Goal: Task Accomplishment & Management: Manage account settings

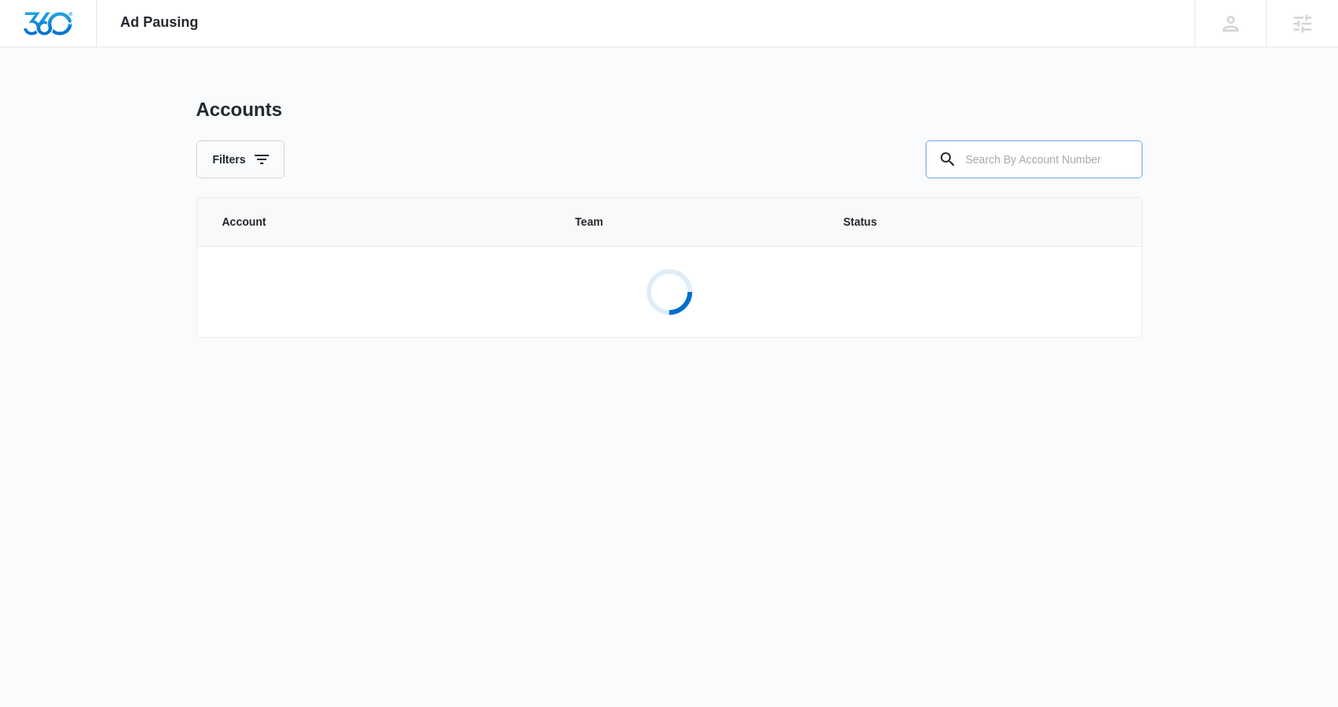
click at [994, 162] on input "text" at bounding box center [1034, 159] width 217 height 38
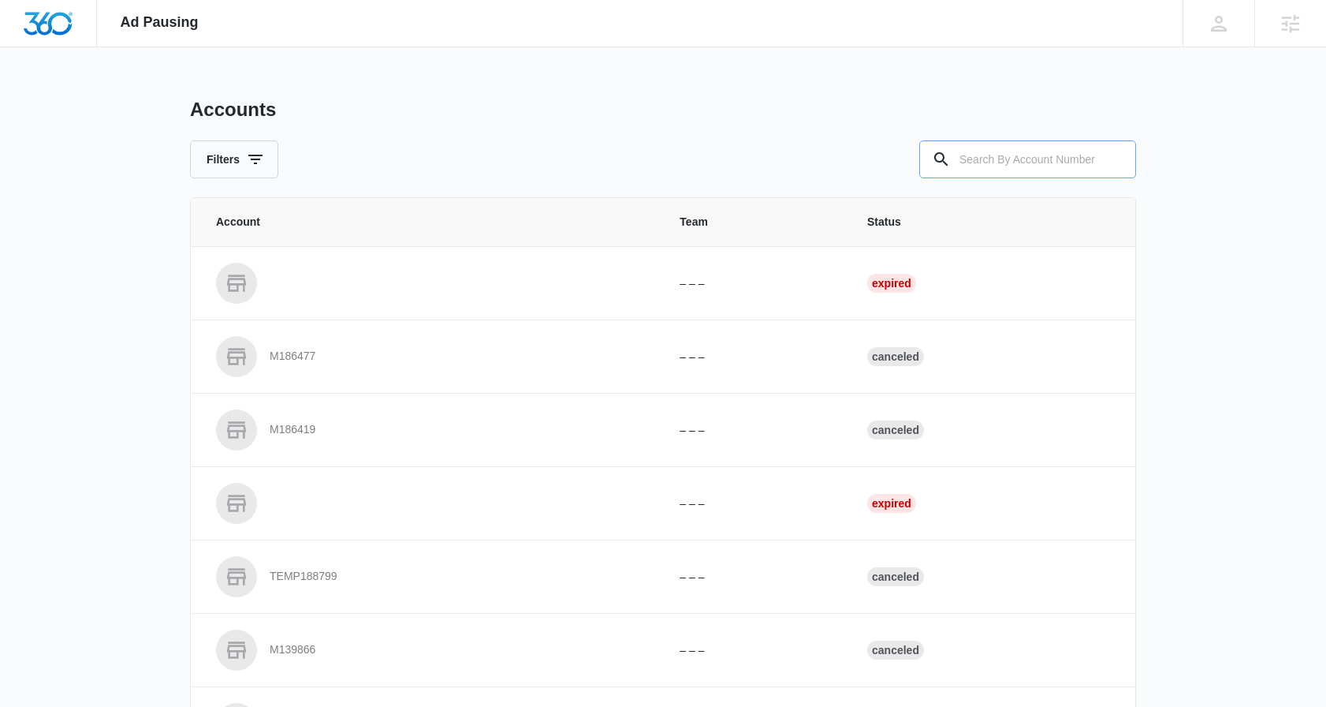
click at [975, 158] on input "text" at bounding box center [1028, 159] width 217 height 38
type input "m336800"
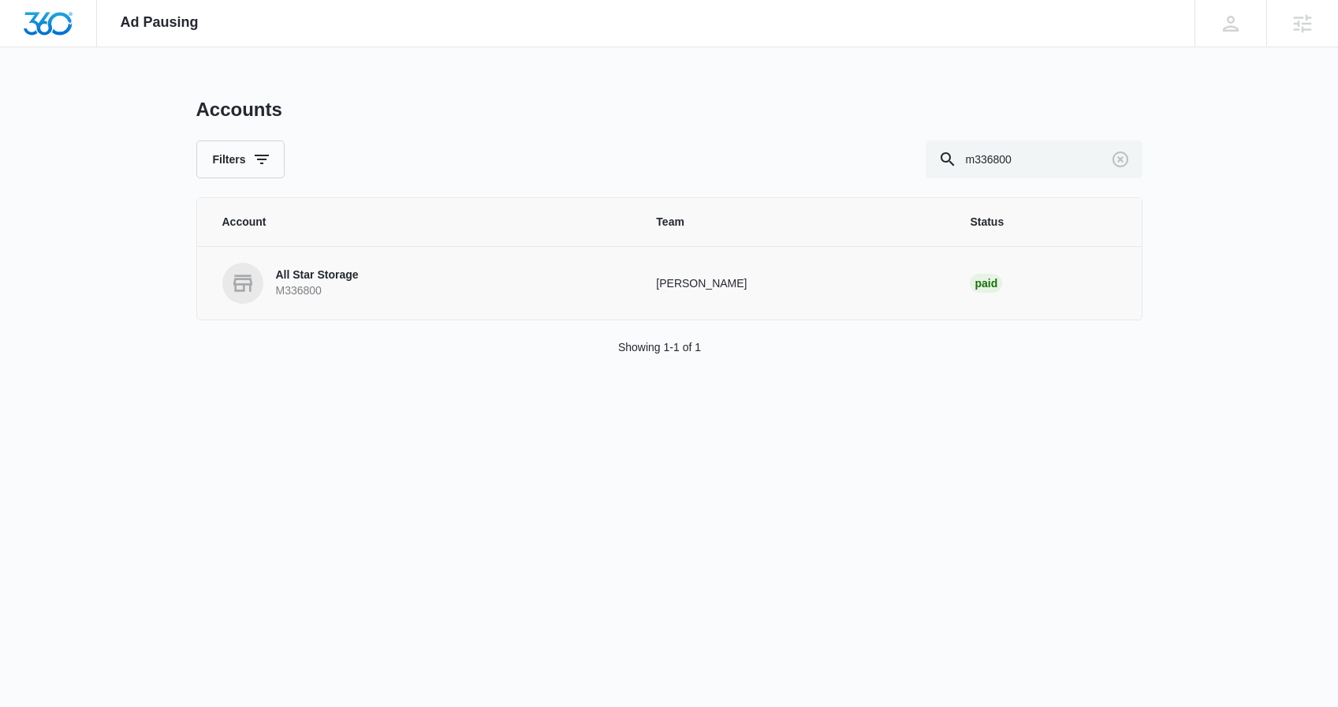
click at [334, 272] on p "All Star Storage" at bounding box center [317, 275] width 83 height 16
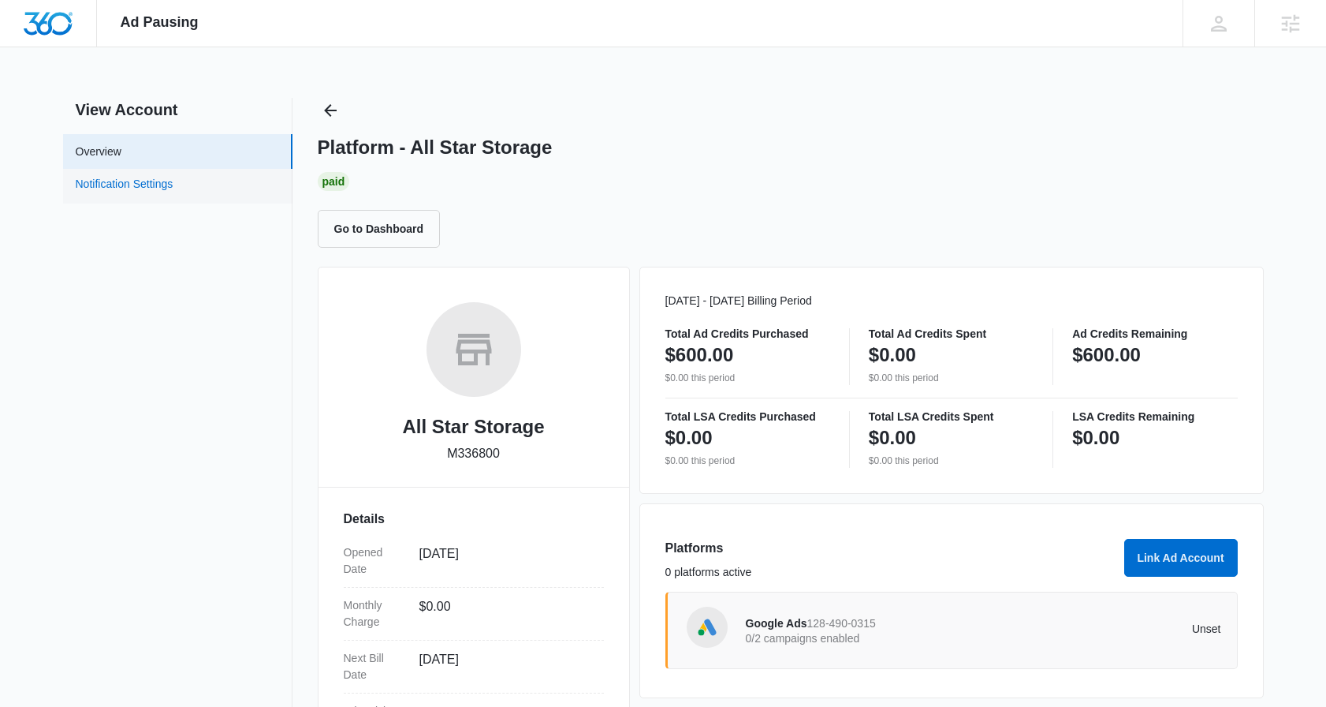
click at [145, 185] on link "Notification Settings" at bounding box center [125, 186] width 98 height 21
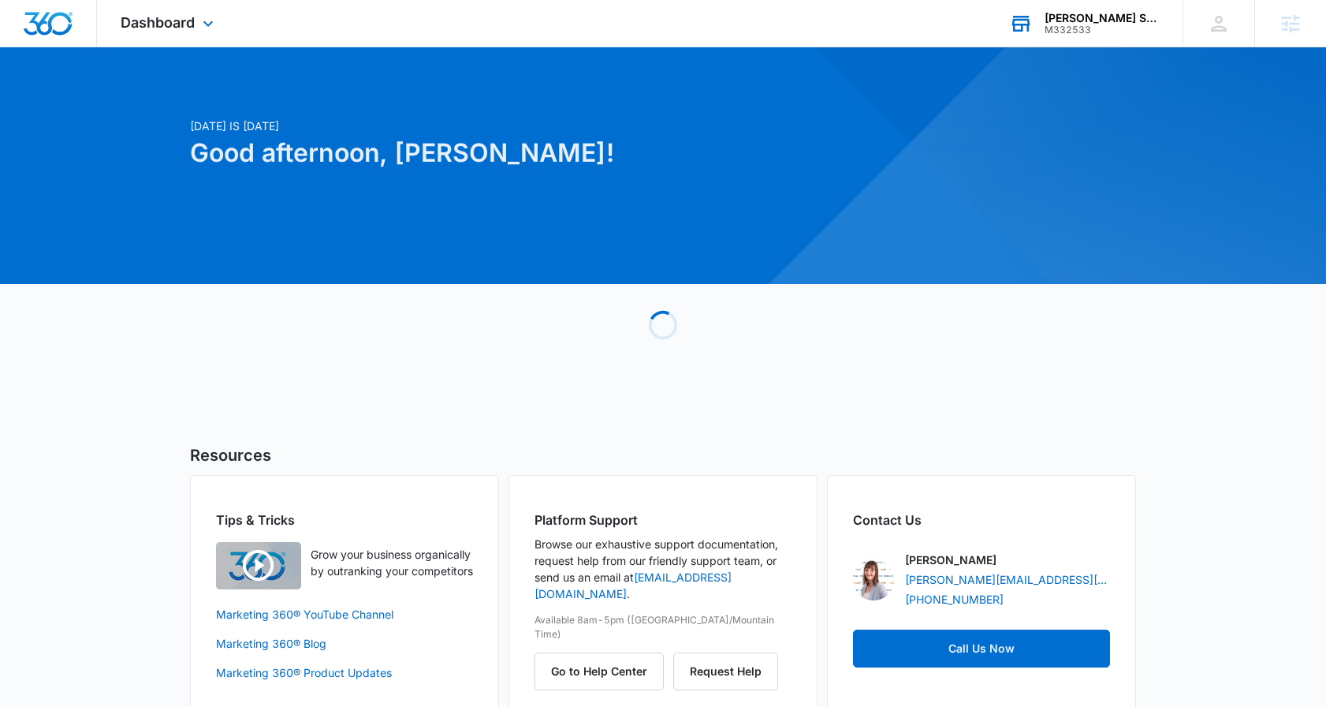
click at [1111, 30] on div "M332533" at bounding box center [1102, 29] width 115 height 11
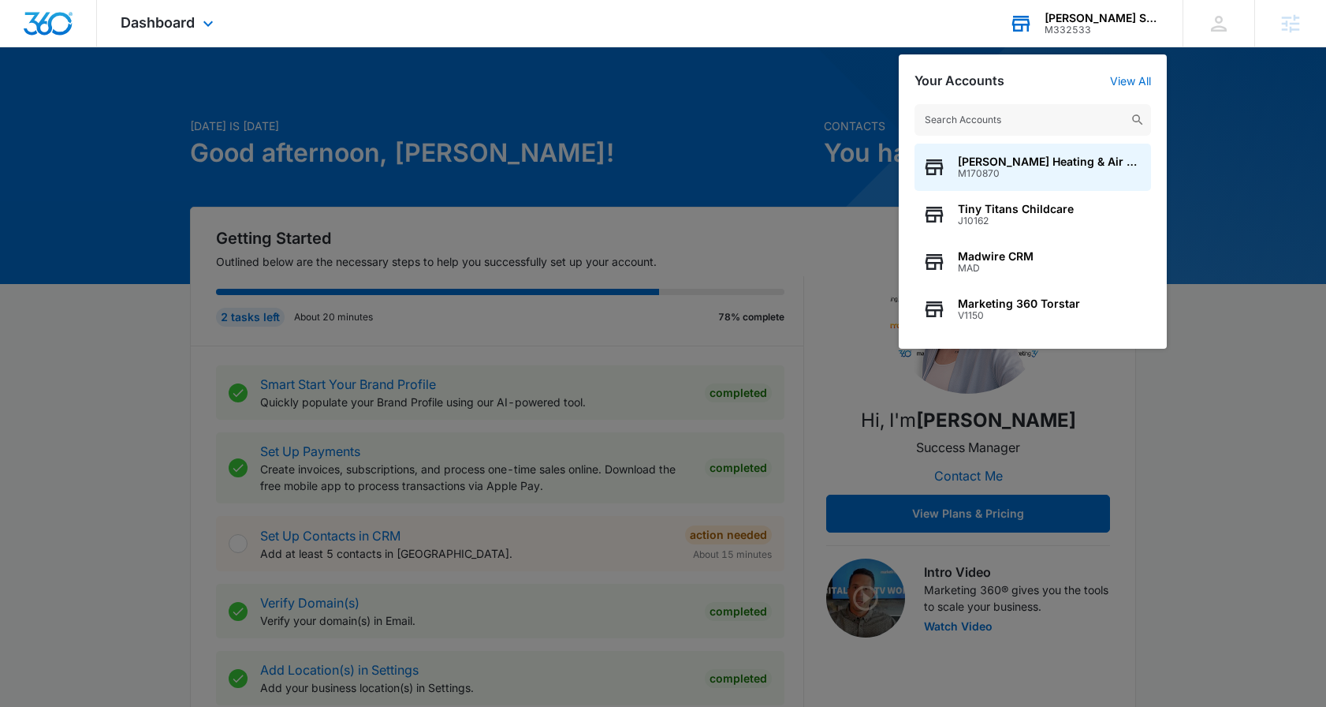
click at [1009, 117] on input "text" at bounding box center [1033, 120] width 237 height 32
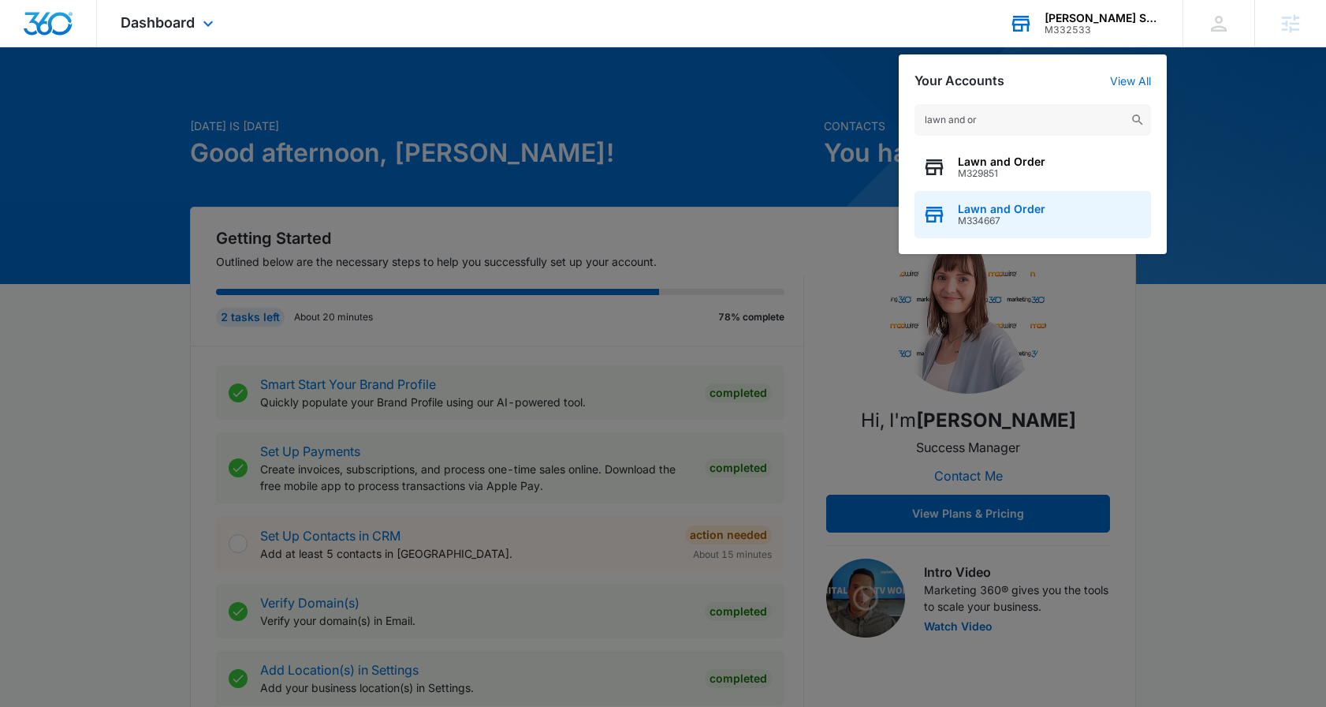
type input "lawn and or"
click at [1072, 215] on div "Lawn and Order M334667" at bounding box center [1033, 214] width 237 height 47
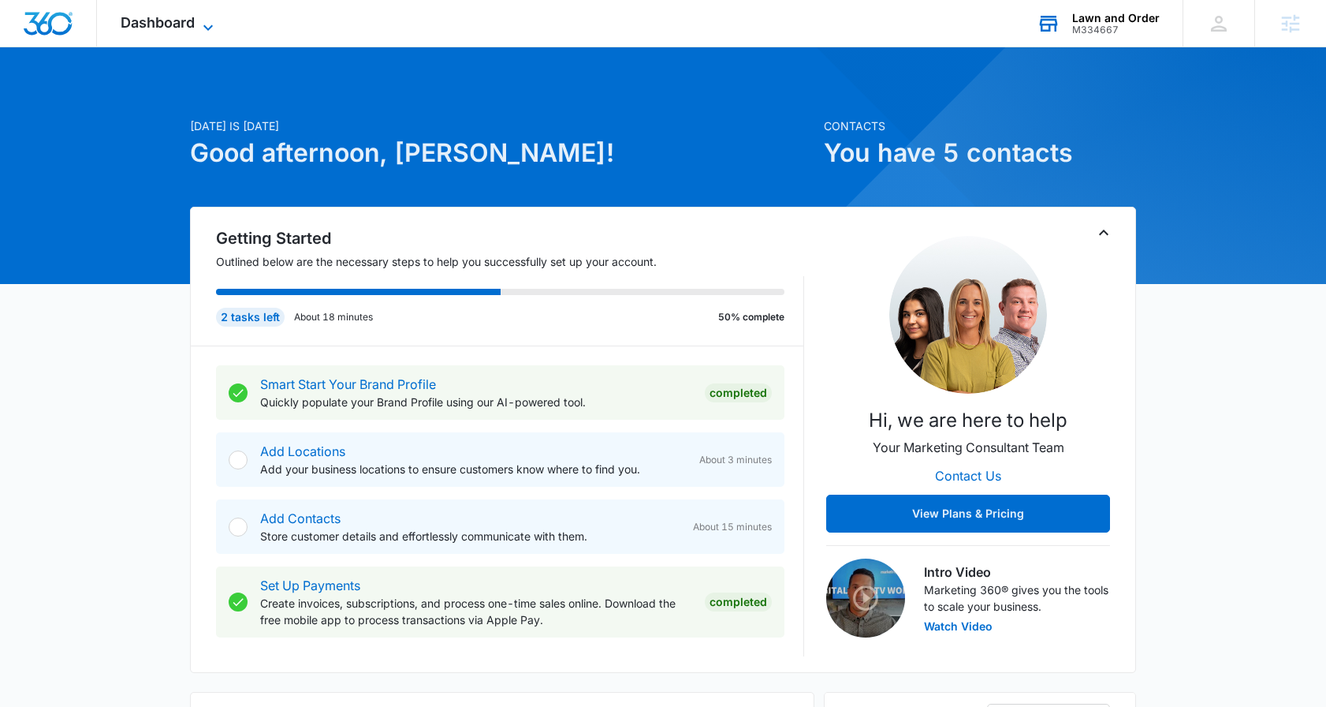
click at [156, 26] on span "Dashboard" at bounding box center [158, 22] width 74 height 17
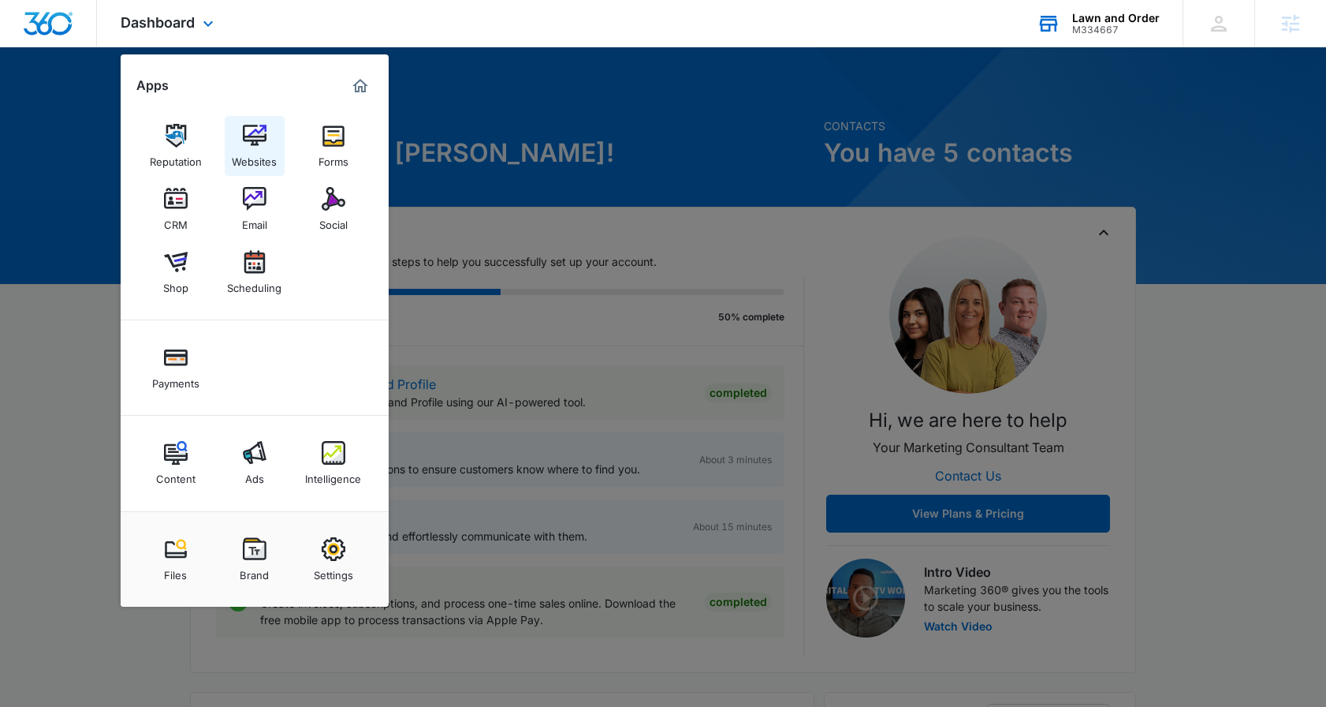
click at [252, 136] on img at bounding box center [255, 136] width 24 height 24
